Goal: Task Accomplishment & Management: Use online tool/utility

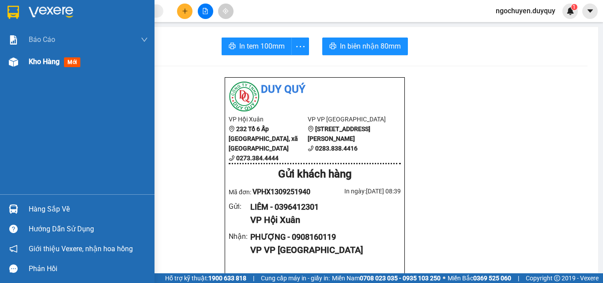
click at [21, 68] on div "Kho hàng mới" at bounding box center [77, 62] width 154 height 22
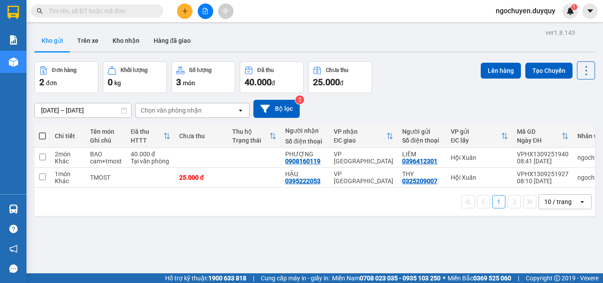
click at [44, 136] on span at bounding box center [42, 135] width 7 height 7
click at [42, 132] on input "checkbox" at bounding box center [42, 132] width 0 height 0
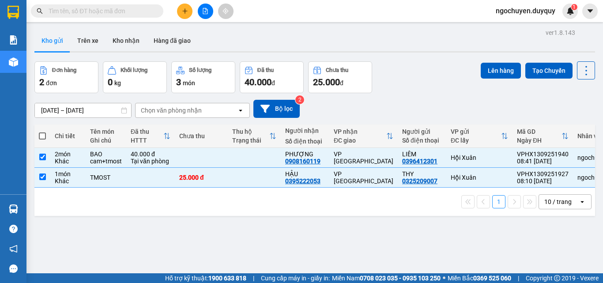
checkbox input "true"
click at [490, 72] on button "Lên hàng" at bounding box center [501, 71] width 40 height 16
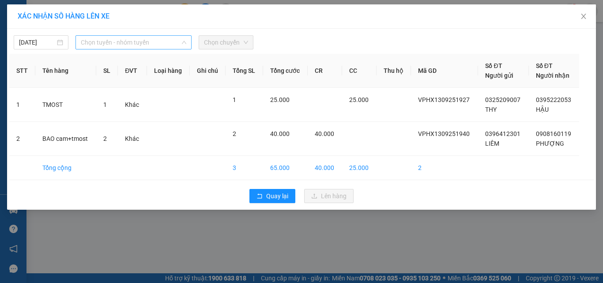
click at [105, 39] on span "Chọn tuyến - nhóm tuyến" at bounding box center [134, 42] width 106 height 13
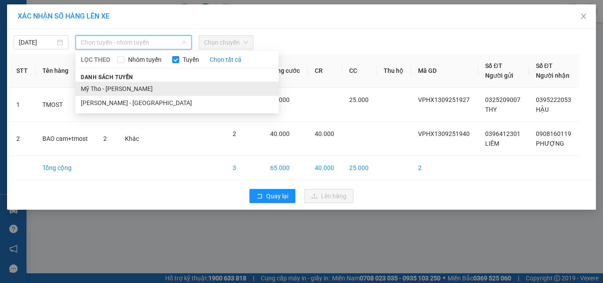
click at [143, 93] on li "Mỹ Tho - [PERSON_NAME]" at bounding box center [176, 89] width 203 height 14
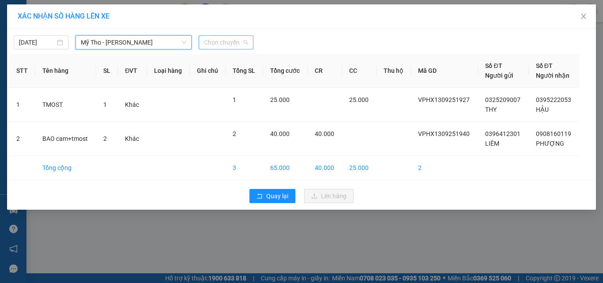
click at [224, 43] on span "Chọn chuyến" at bounding box center [226, 42] width 44 height 13
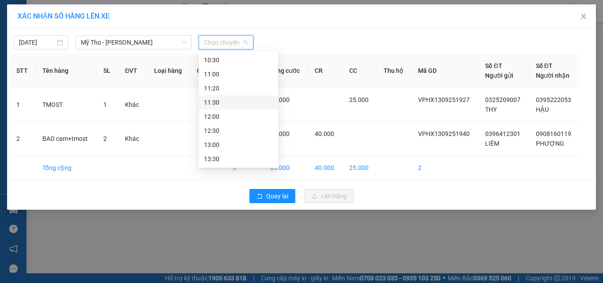
scroll to position [210, 0]
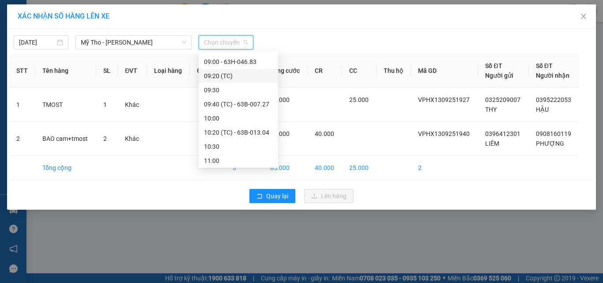
click at [234, 79] on div "09:20 (TC)" at bounding box center [238, 76] width 69 height 10
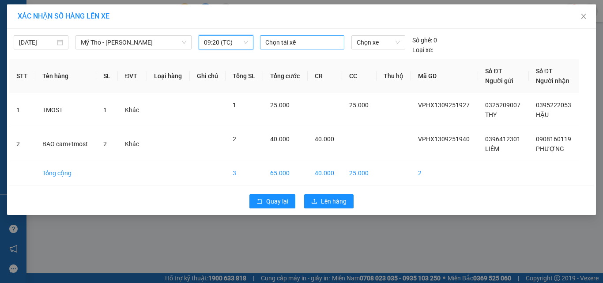
click at [291, 42] on div at bounding box center [302, 42] width 80 height 11
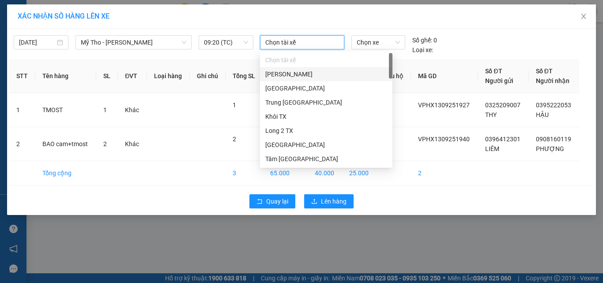
type input "1"
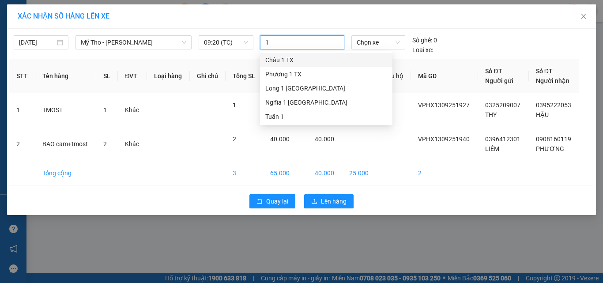
click at [290, 62] on div "Châu 1 TX" at bounding box center [326, 60] width 122 height 10
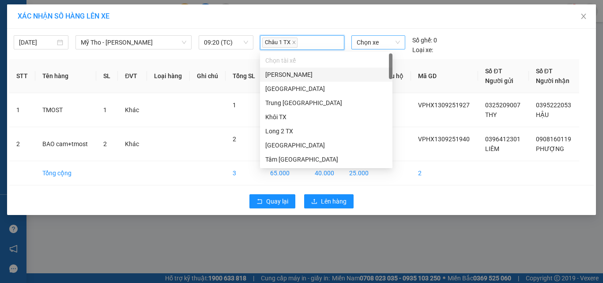
click at [371, 43] on span "Chọn xe" at bounding box center [378, 42] width 43 height 13
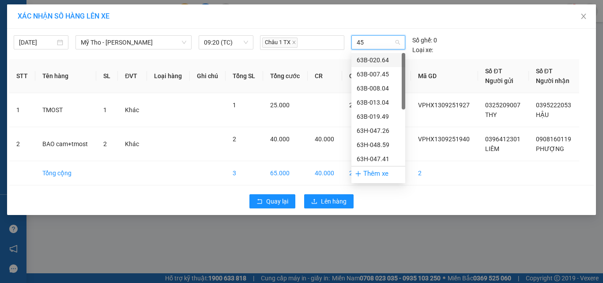
type input "451"
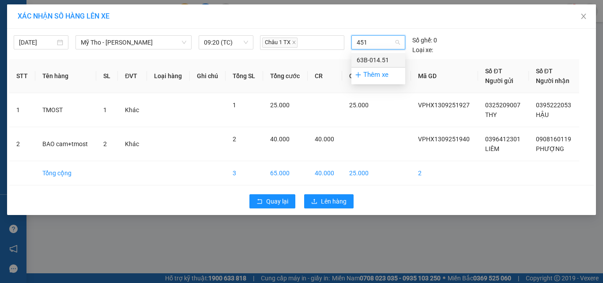
click at [372, 60] on div "63B-014.51" at bounding box center [378, 60] width 43 height 10
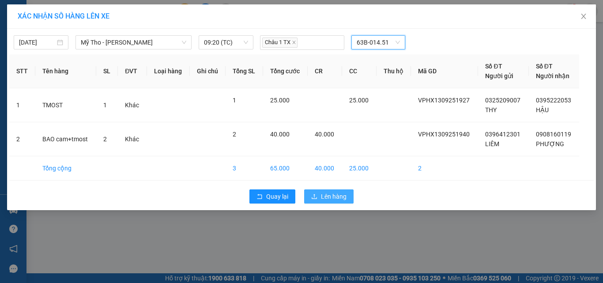
click at [346, 189] on button "Lên hàng" at bounding box center [328, 196] width 49 height 14
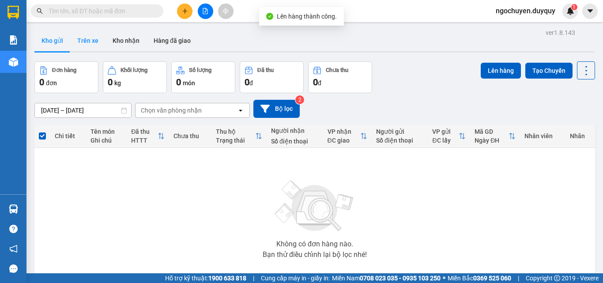
click at [84, 44] on button "Trên xe" at bounding box center [87, 40] width 35 height 21
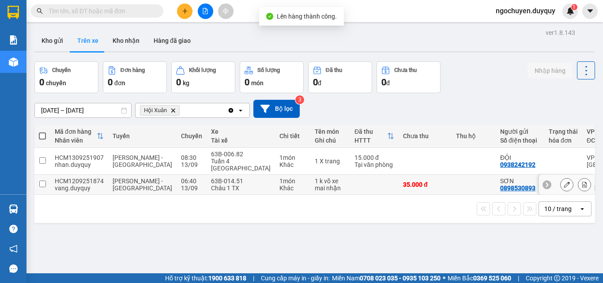
click at [45, 181] on input "checkbox" at bounding box center [42, 184] width 7 height 7
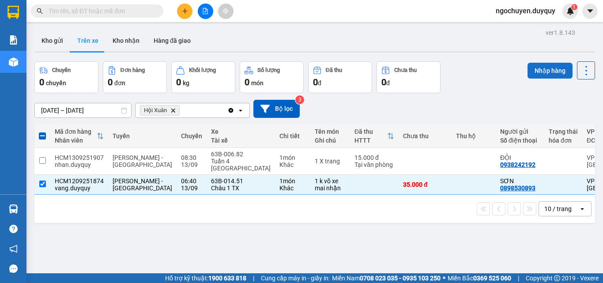
click at [531, 75] on button "Nhập hàng" at bounding box center [550, 71] width 45 height 16
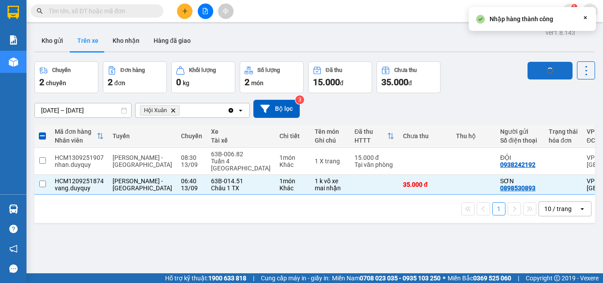
checkbox input "false"
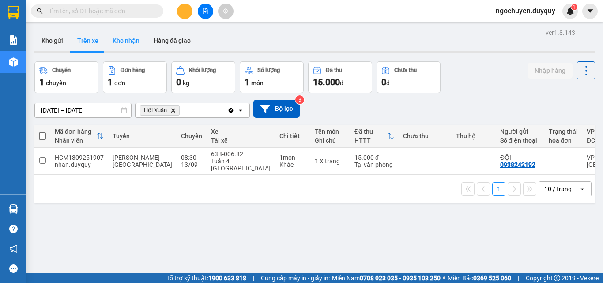
click at [124, 43] on button "Kho nhận" at bounding box center [126, 40] width 41 height 21
type input "[DATE] – [DATE]"
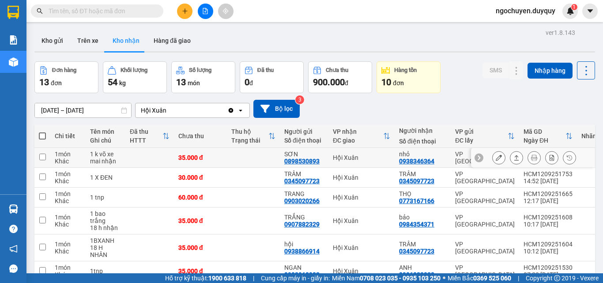
scroll to position [134, 0]
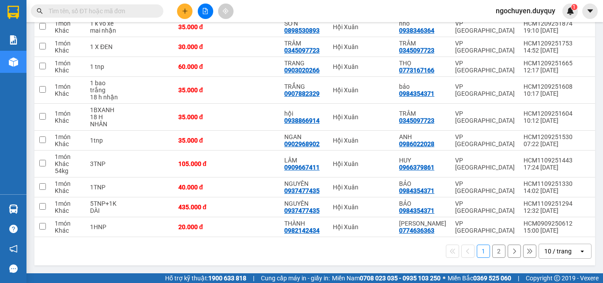
click at [492, 252] on button "2" at bounding box center [498, 251] width 13 height 13
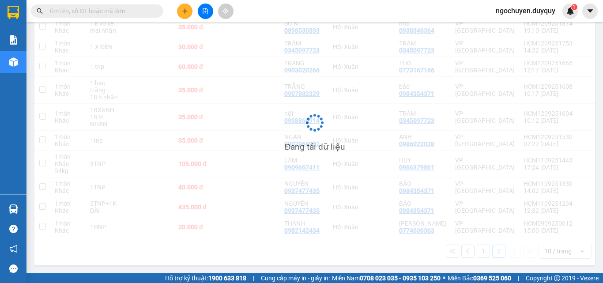
scroll to position [41, 0]
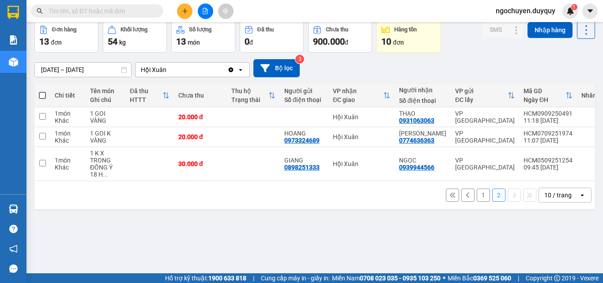
click at [477, 202] on button "1" at bounding box center [483, 194] width 13 height 13
